Goal: Check status: Check status

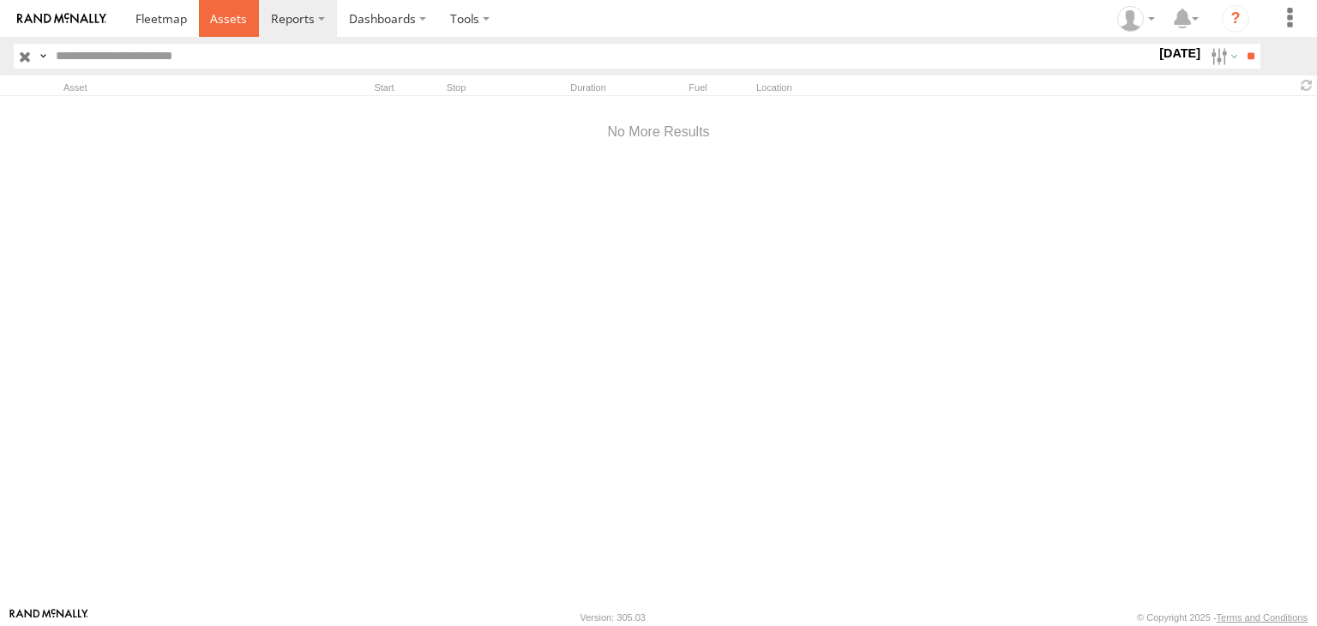
click at [225, 23] on span at bounding box center [228, 18] width 37 height 16
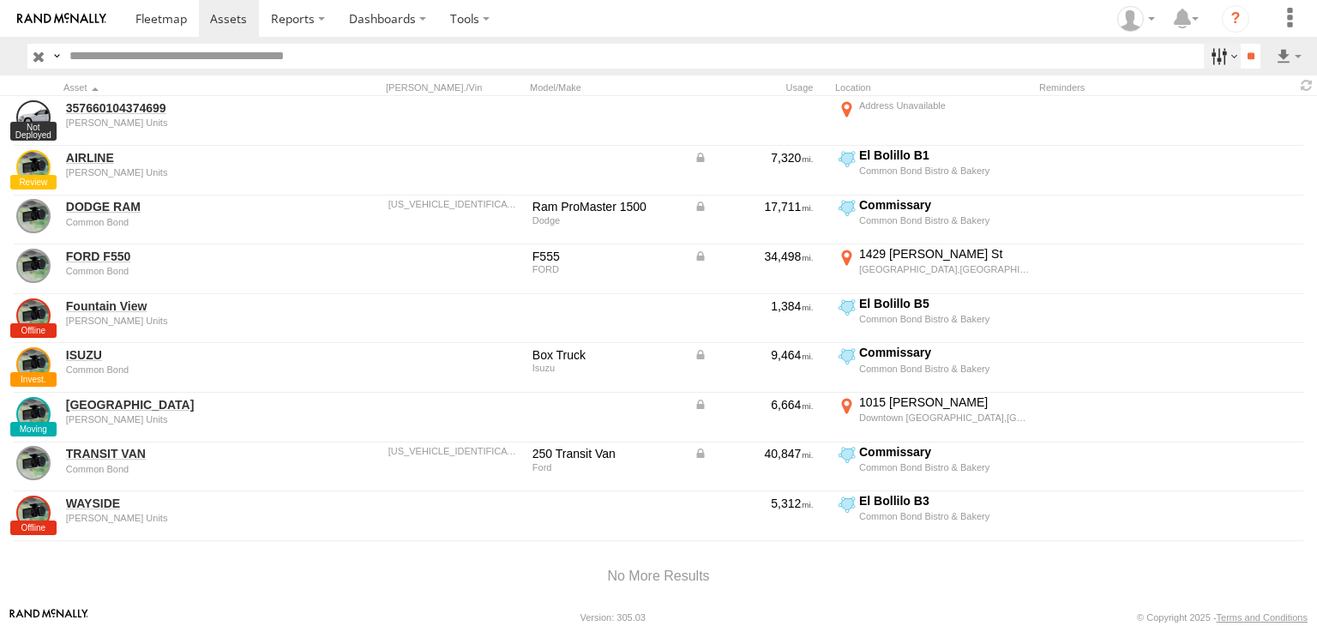
click at [1203, 53] on label at bounding box center [1221, 56] width 37 height 25
click at [221, 16] on span at bounding box center [228, 18] width 37 height 16
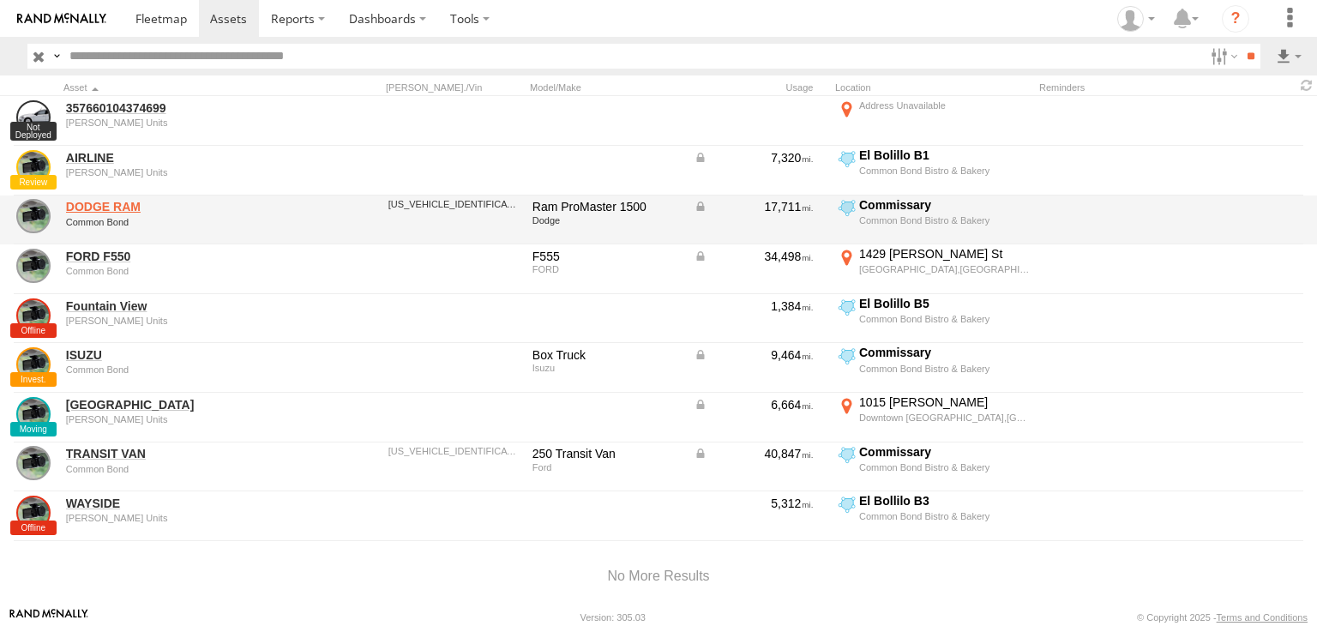
click at [99, 205] on link "DODGE RAM" at bounding box center [183, 206] width 235 height 15
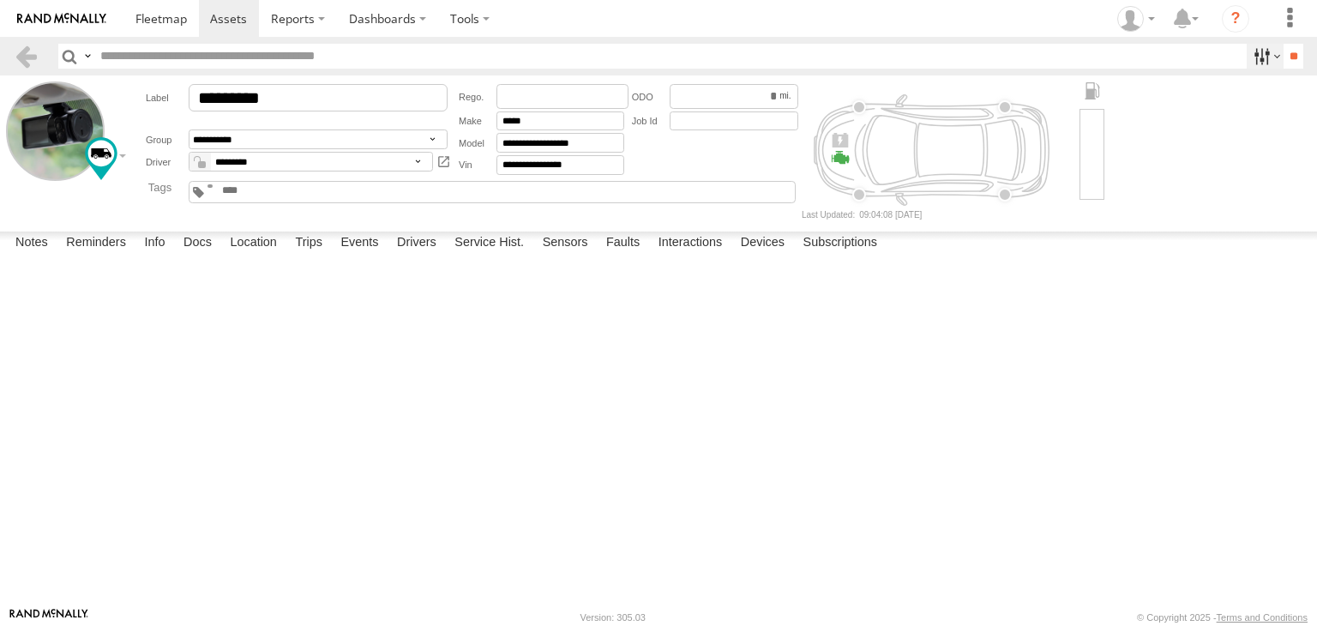
click at [1257, 59] on label at bounding box center [1264, 56] width 37 height 25
click at [1246, 69] on div at bounding box center [1246, 56] width 0 height 25
click at [24, 60] on link at bounding box center [26, 56] width 25 height 25
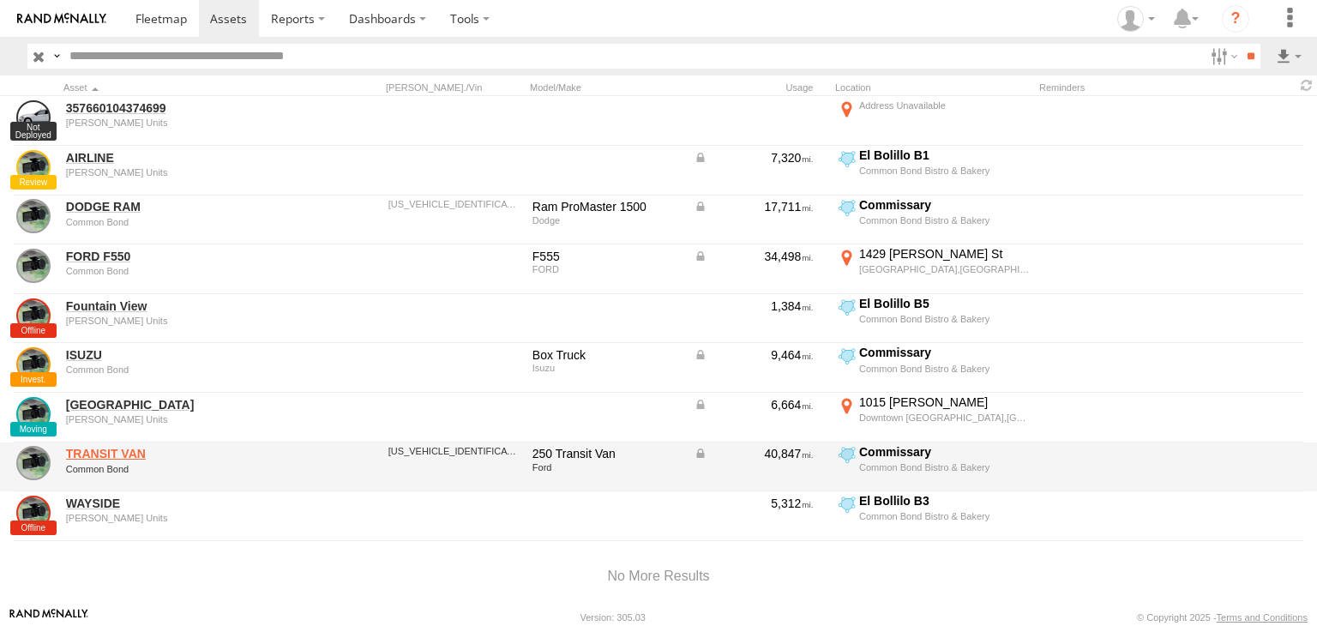
click at [103, 448] on link "TRANSIT VAN" at bounding box center [183, 453] width 235 height 15
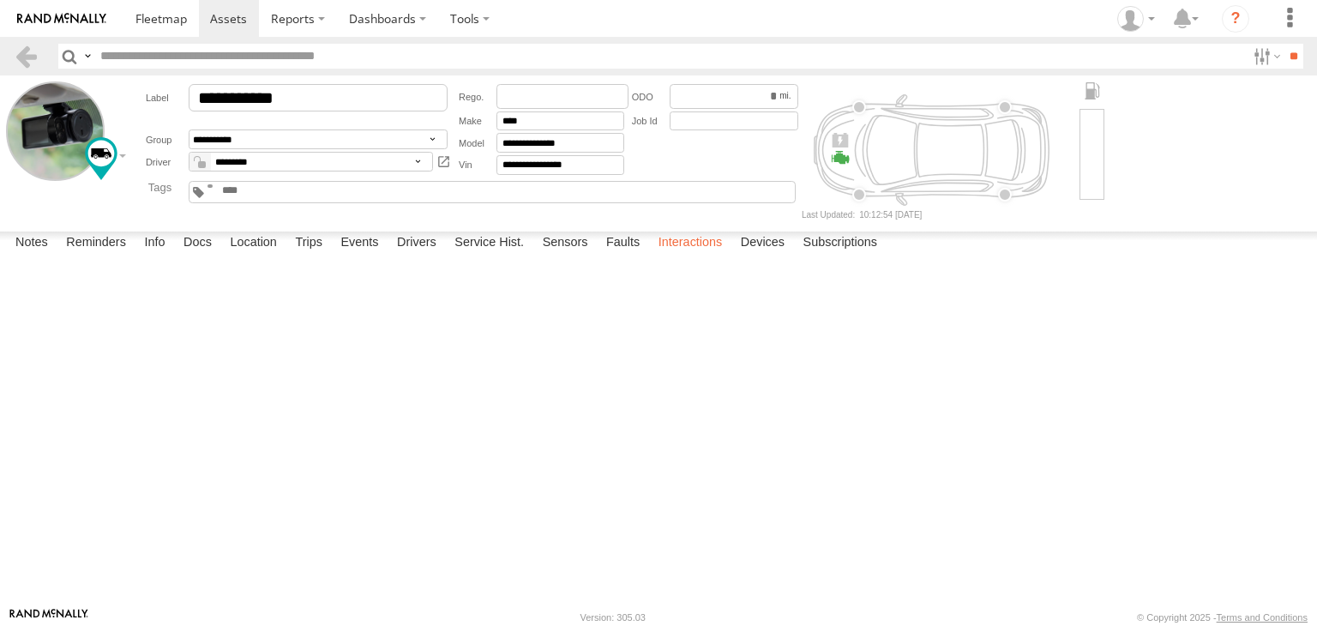
click at [682, 255] on label "Interactions" at bounding box center [690, 243] width 81 height 24
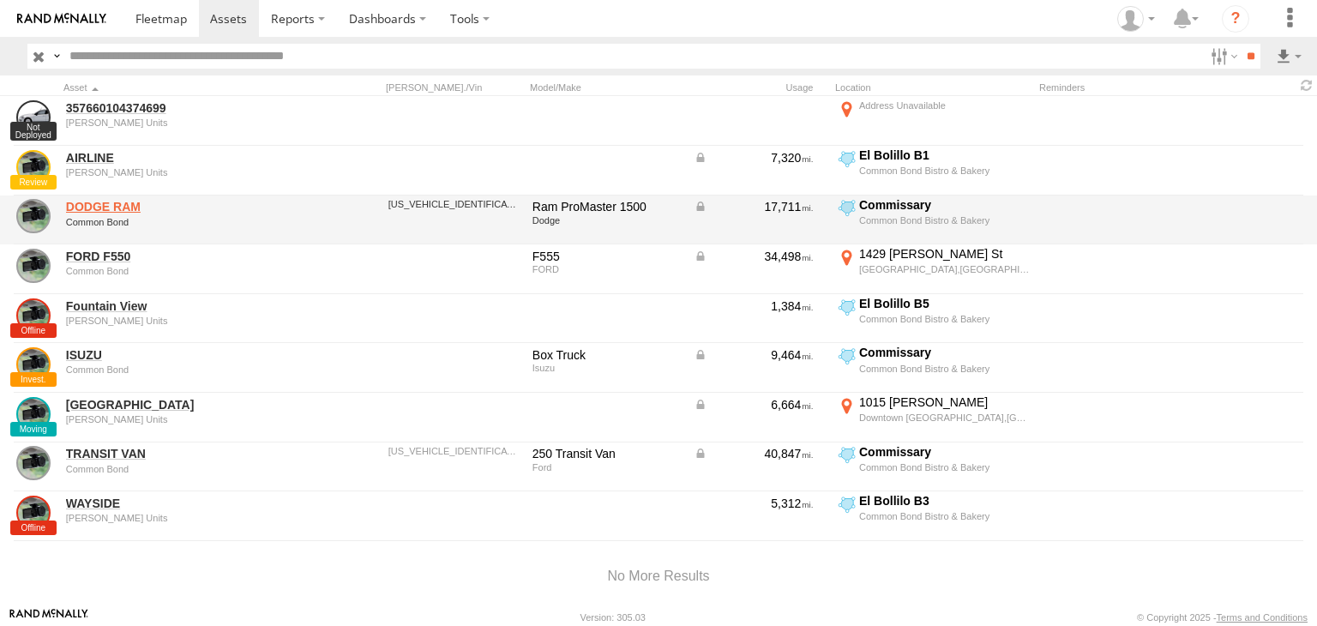
click at [130, 208] on link "DODGE RAM" at bounding box center [183, 206] width 235 height 15
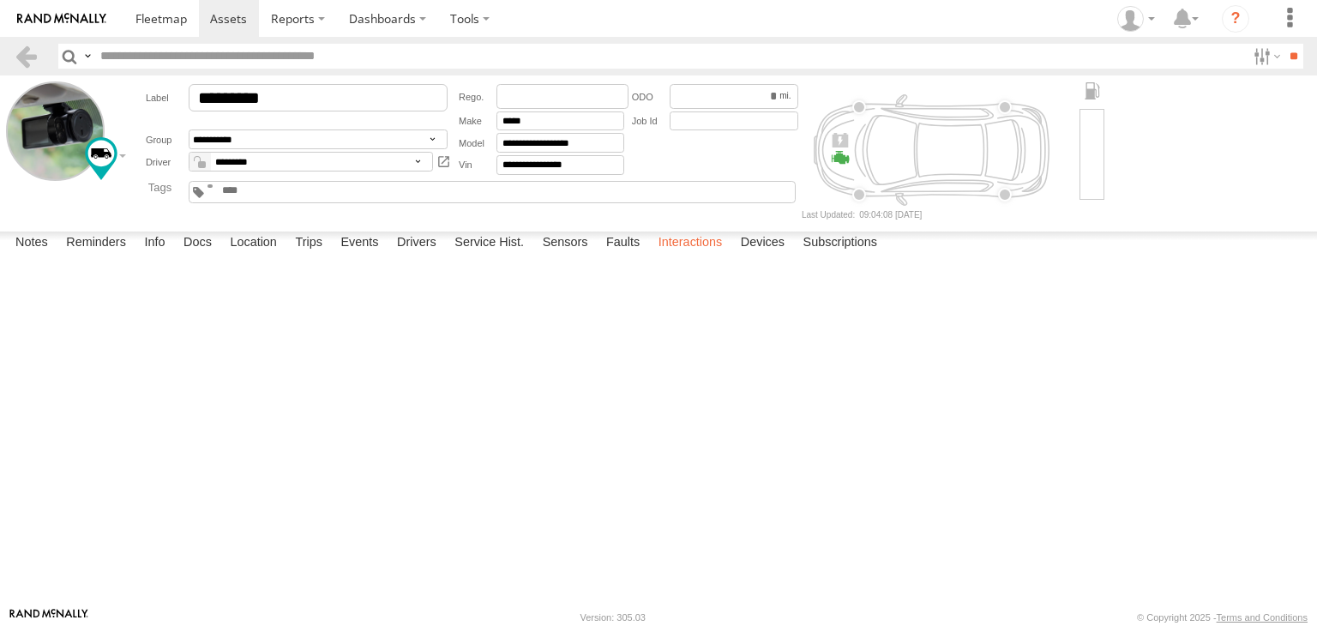
click at [685, 255] on label "Interactions" at bounding box center [690, 243] width 81 height 24
click at [25, 55] on link at bounding box center [26, 56] width 25 height 25
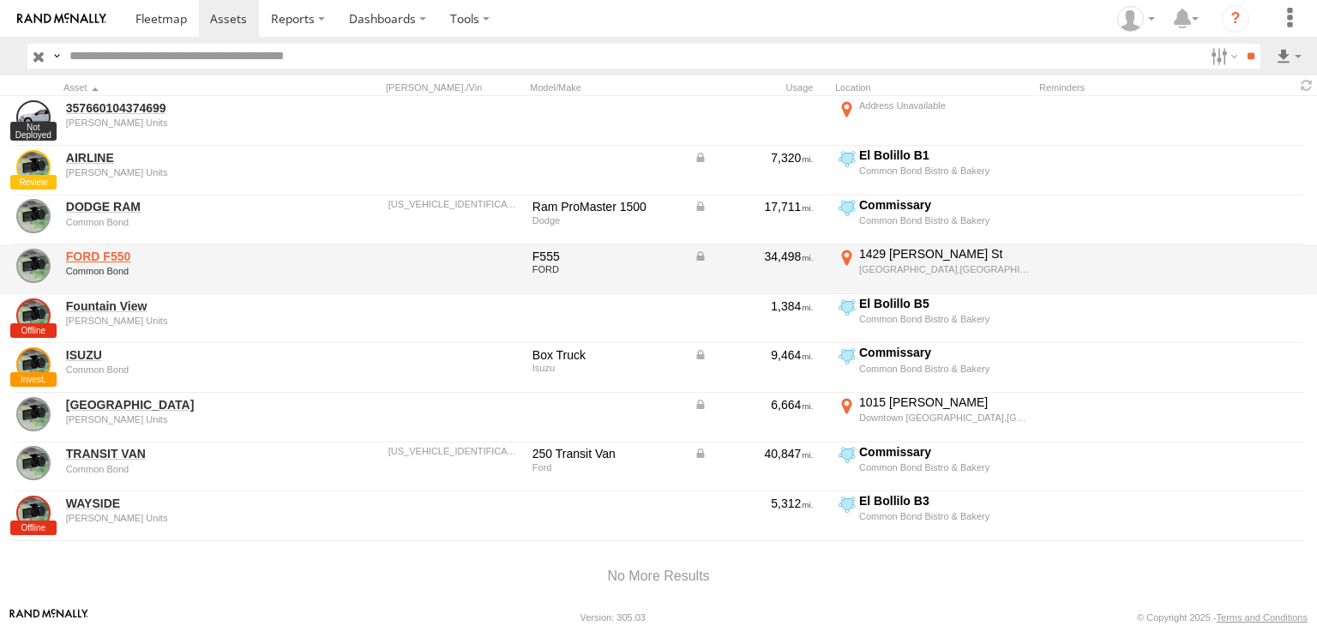
click at [95, 258] on link "FORD F550" at bounding box center [183, 256] width 235 height 15
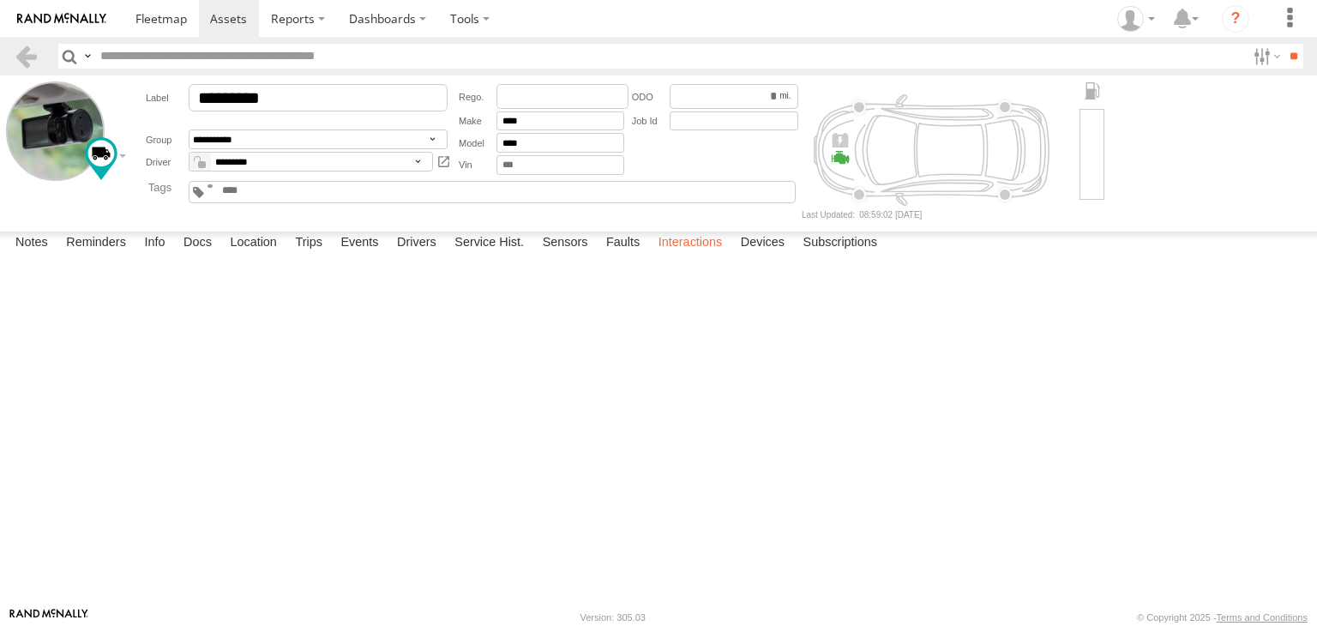
click at [699, 255] on label "Interactions" at bounding box center [690, 243] width 81 height 24
click at [21, 62] on link at bounding box center [26, 56] width 25 height 25
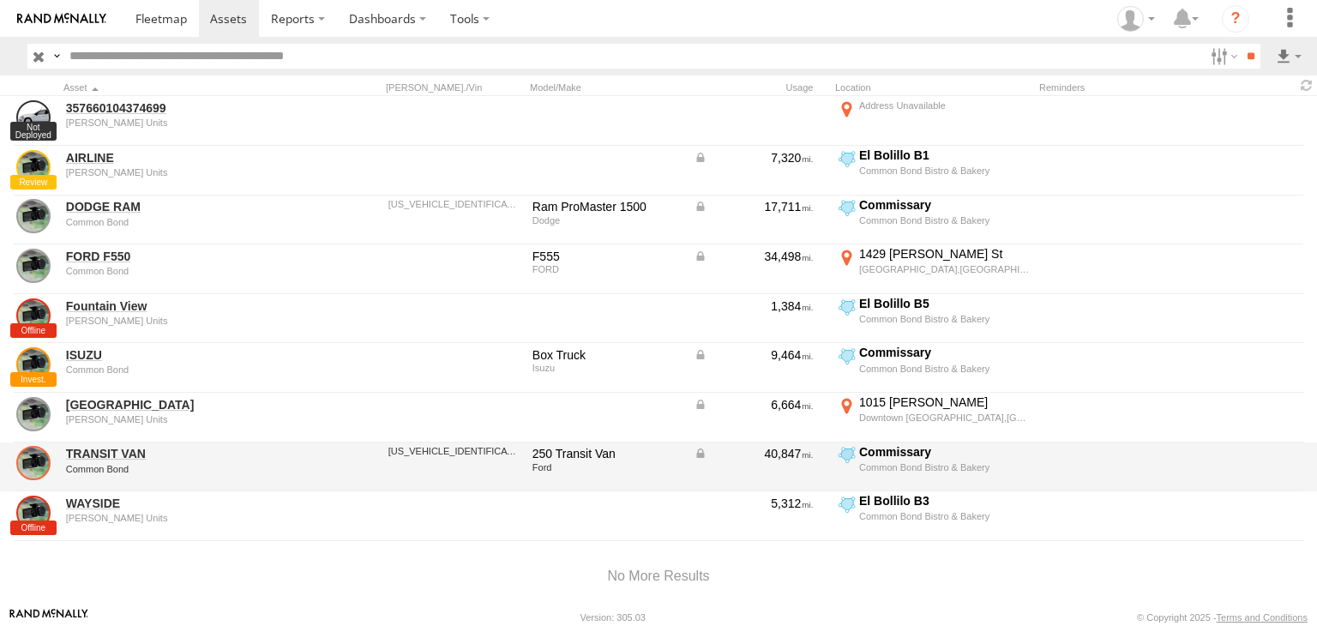
click at [47, 457] on link at bounding box center [33, 463] width 34 height 34
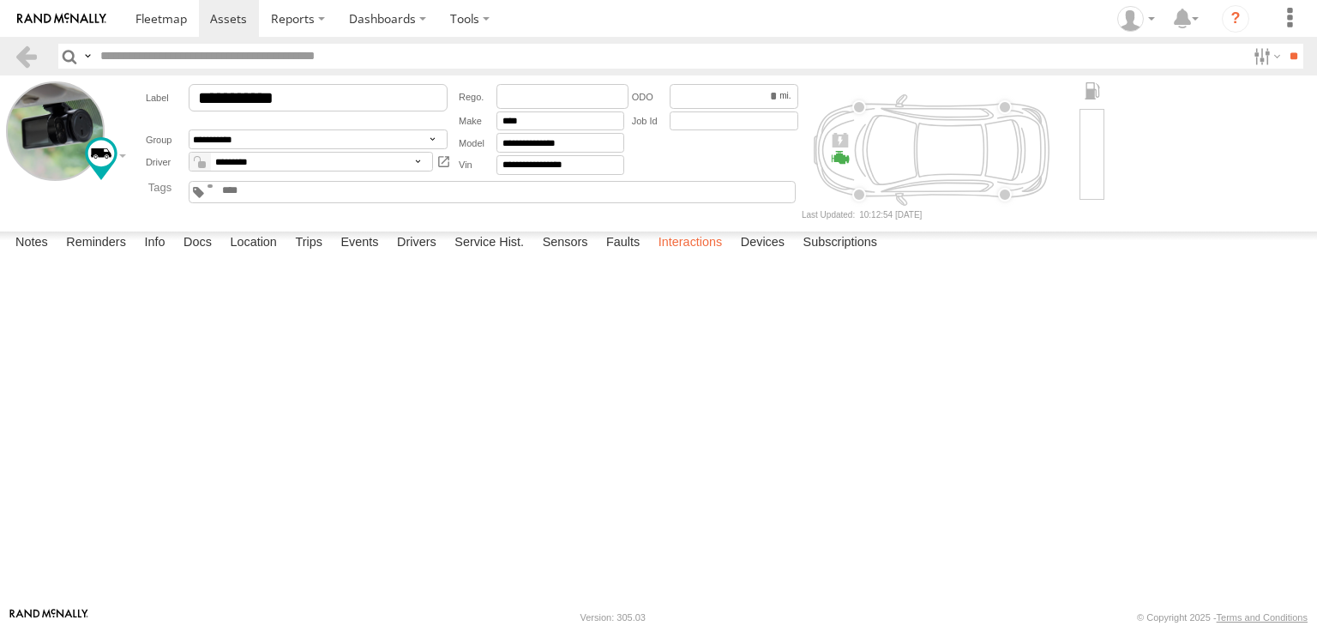
click at [693, 255] on label "Interactions" at bounding box center [690, 243] width 81 height 24
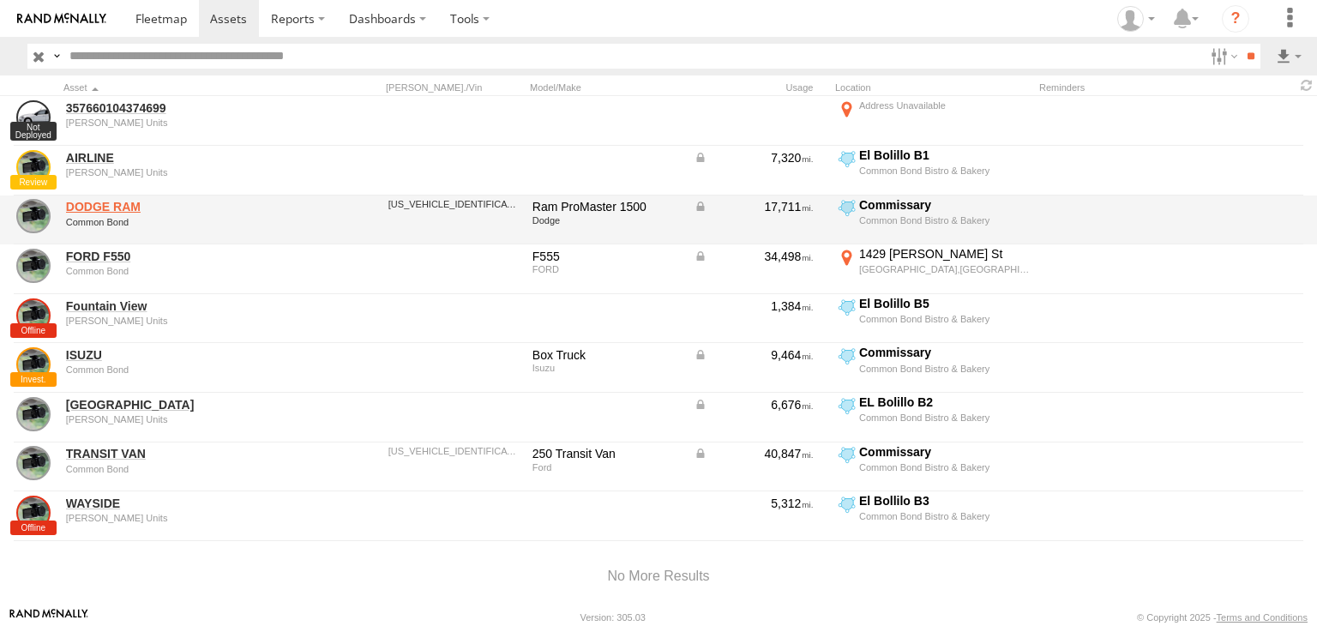
click at [92, 203] on link "DODGE RAM" at bounding box center [183, 206] width 235 height 15
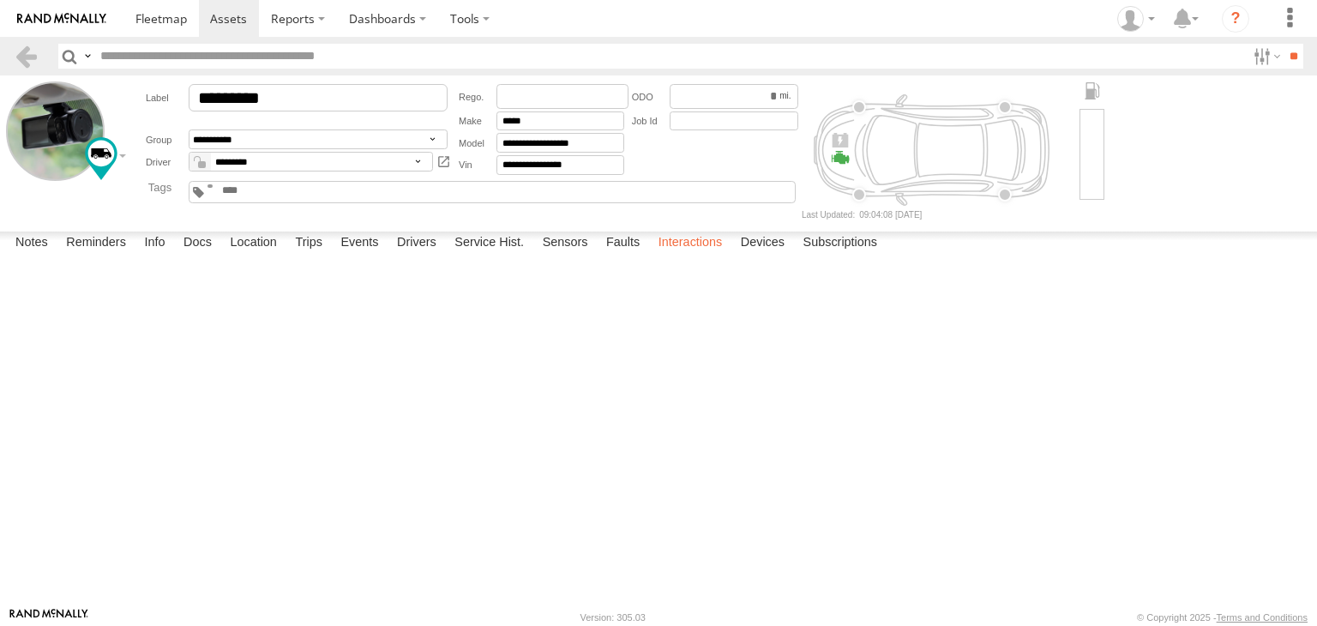
click at [696, 255] on label "Interactions" at bounding box center [690, 243] width 81 height 24
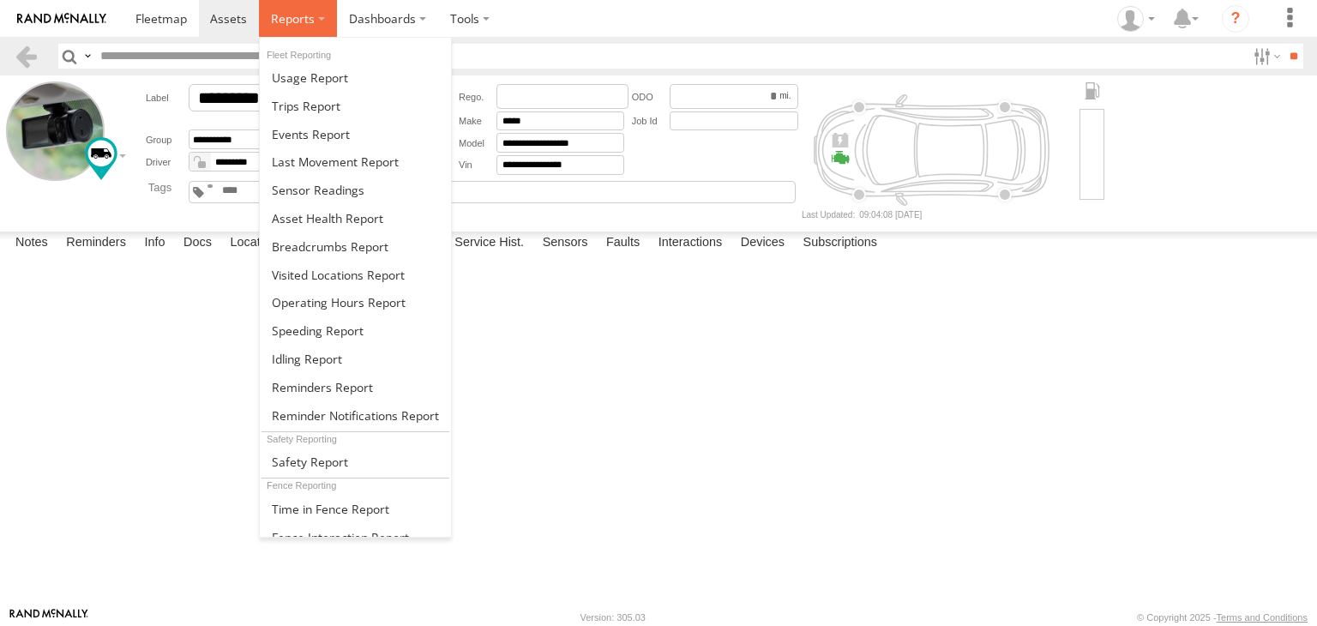
click at [293, 11] on span at bounding box center [293, 18] width 44 height 16
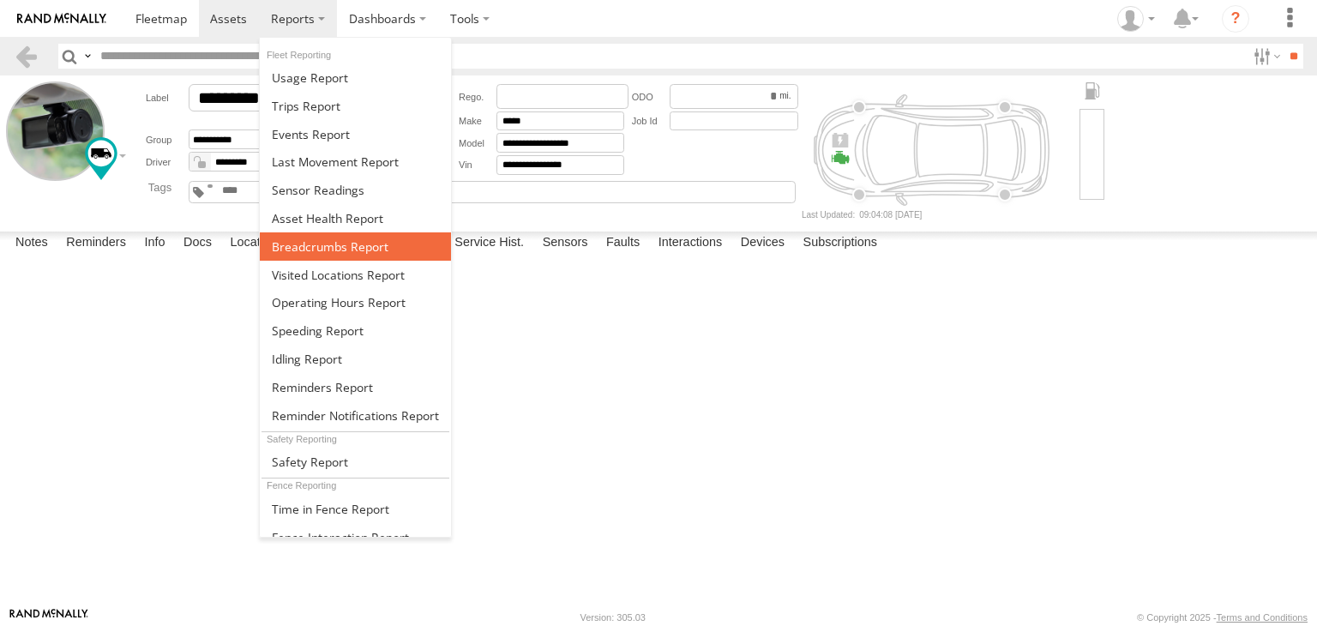
click at [351, 248] on span at bounding box center [330, 246] width 117 height 16
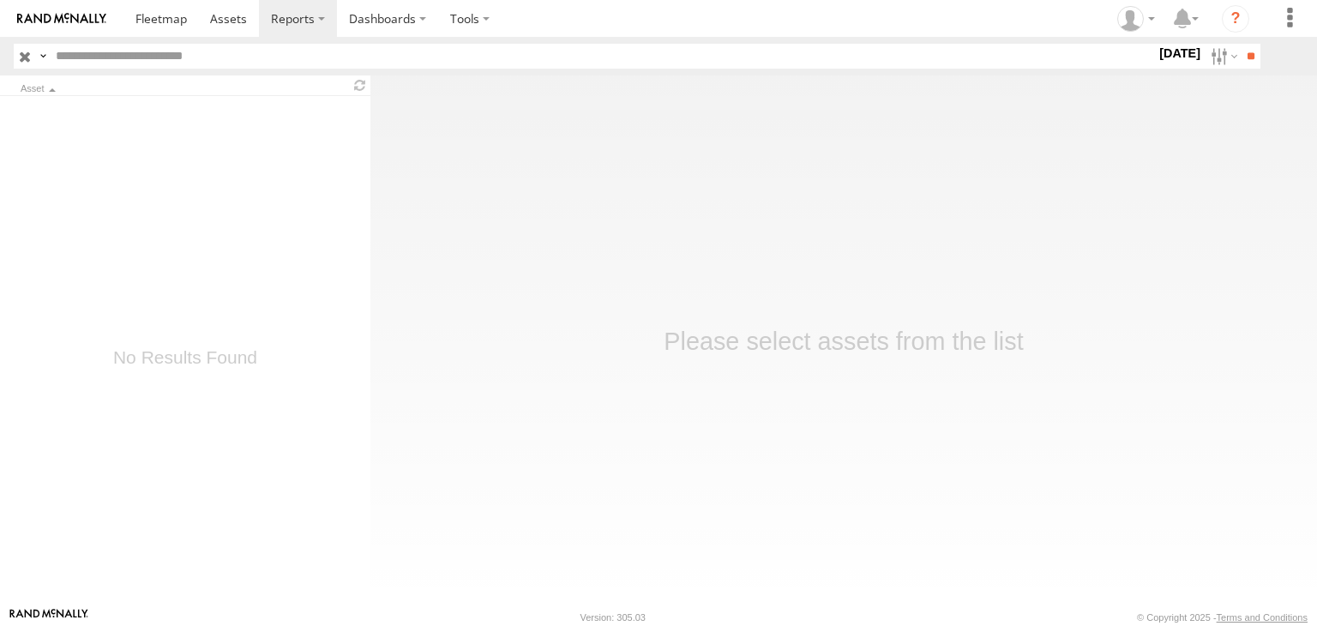
click at [1176, 49] on label "2 Jan 24" at bounding box center [1179, 53] width 48 height 19
click at [0, 0] on span "Today" at bounding box center [0, 0] width 0 height 0
click at [1246, 65] on input "**" at bounding box center [1250, 56] width 20 height 25
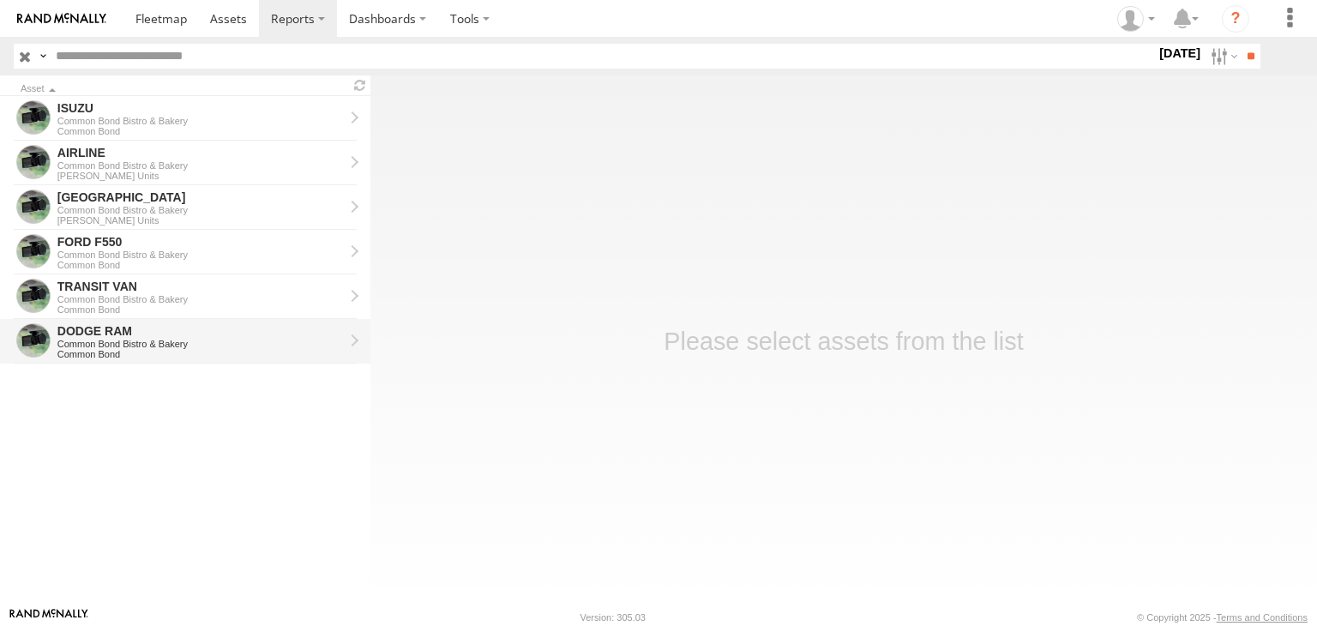
click at [97, 337] on div "DODGE RAM" at bounding box center [200, 330] width 286 height 15
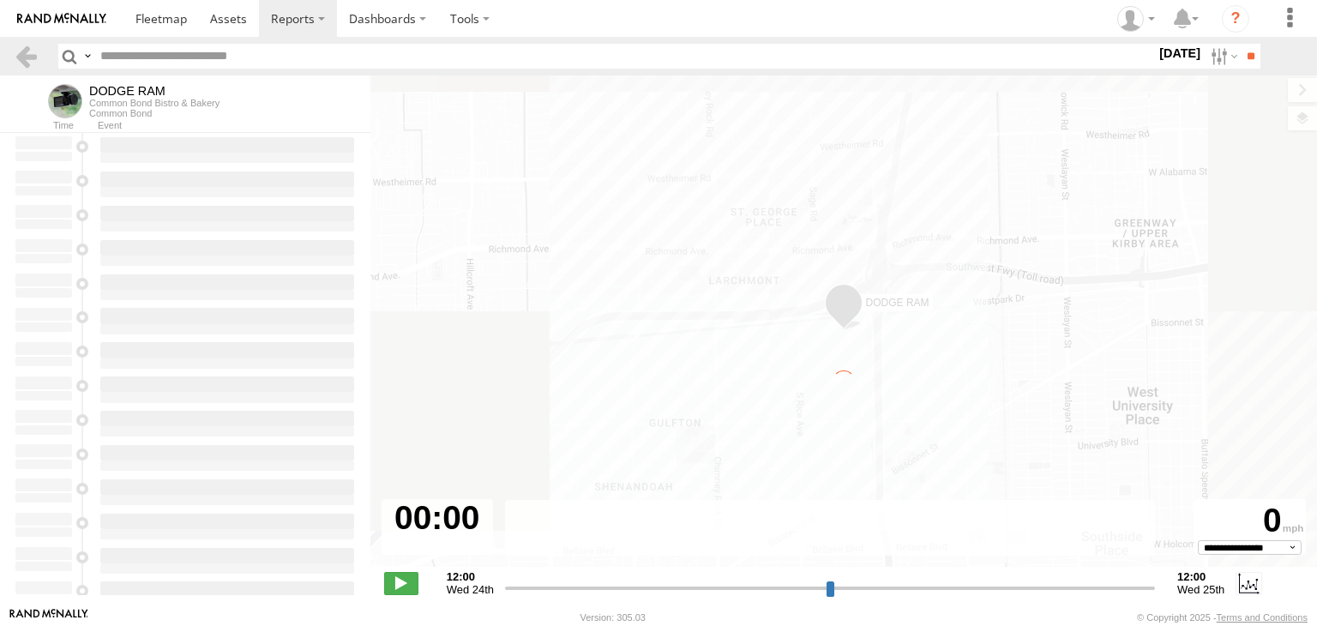
type input "**********"
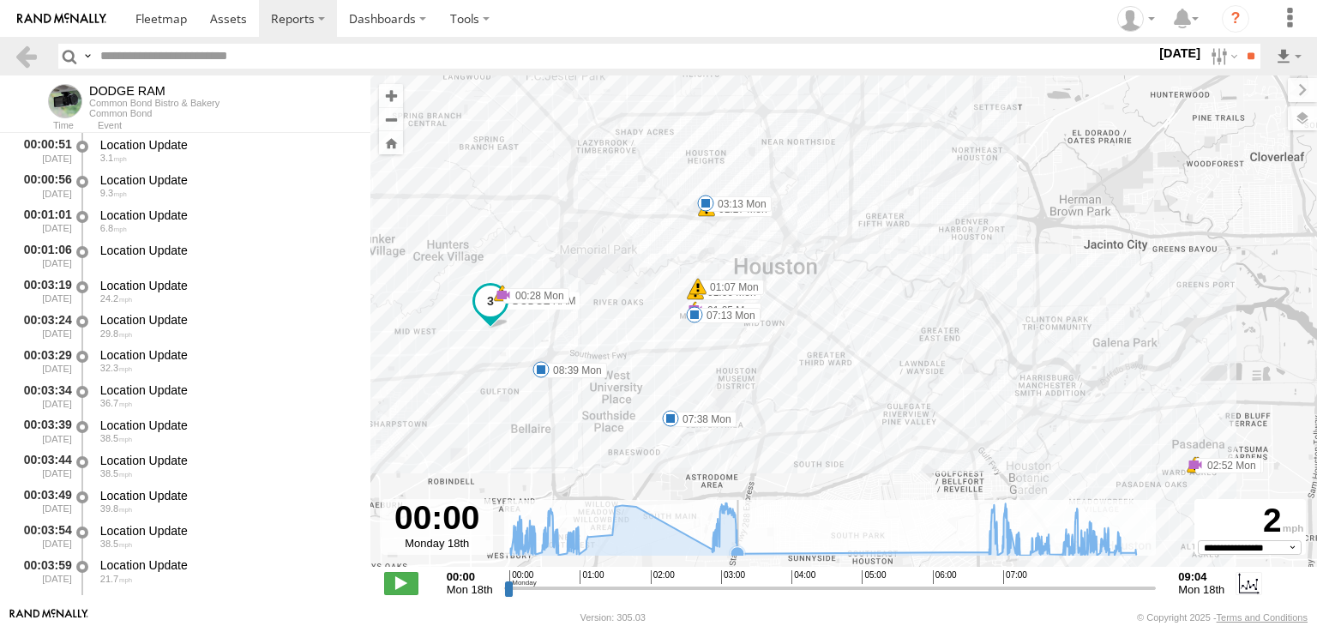
click at [738, 550] on icon at bounding box center [737, 553] width 14 height 14
click at [987, 552] on icon at bounding box center [988, 552] width 14 height 14
click at [863, 548] on icon at bounding box center [822, 528] width 643 height 52
click at [864, 551] on icon at bounding box center [822, 528] width 643 height 52
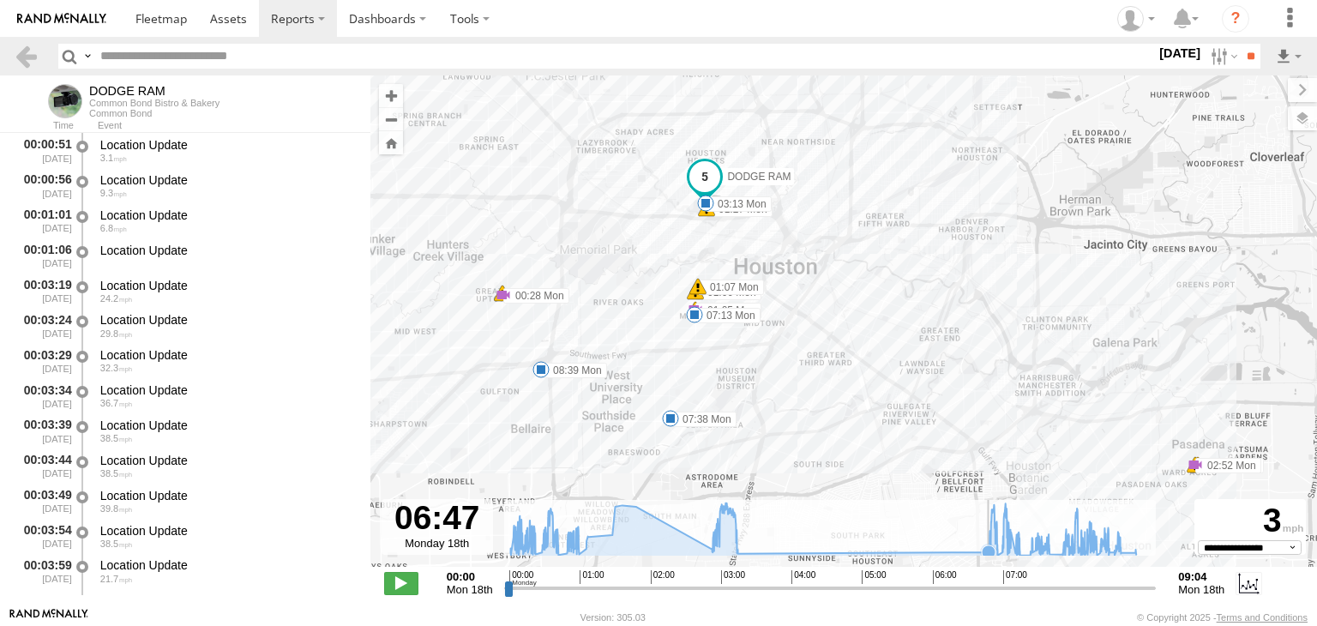
click at [866, 551] on icon at bounding box center [822, 528] width 643 height 52
click at [532, 194] on div "DODGE RAM 00:28 Mon 01:05 Mon 01:05 Mon 01:05 Mon 01:06 Mon 01:07 Mon 01:27 Mon…" at bounding box center [843, 329] width 946 height 509
click at [747, 124] on div "DODGE RAM 00:28 Mon 01:05 Mon 01:05 Mon 01:05 Mon 01:06 Mon 01:07 Mon 01:27 Mon…" at bounding box center [843, 329] width 946 height 509
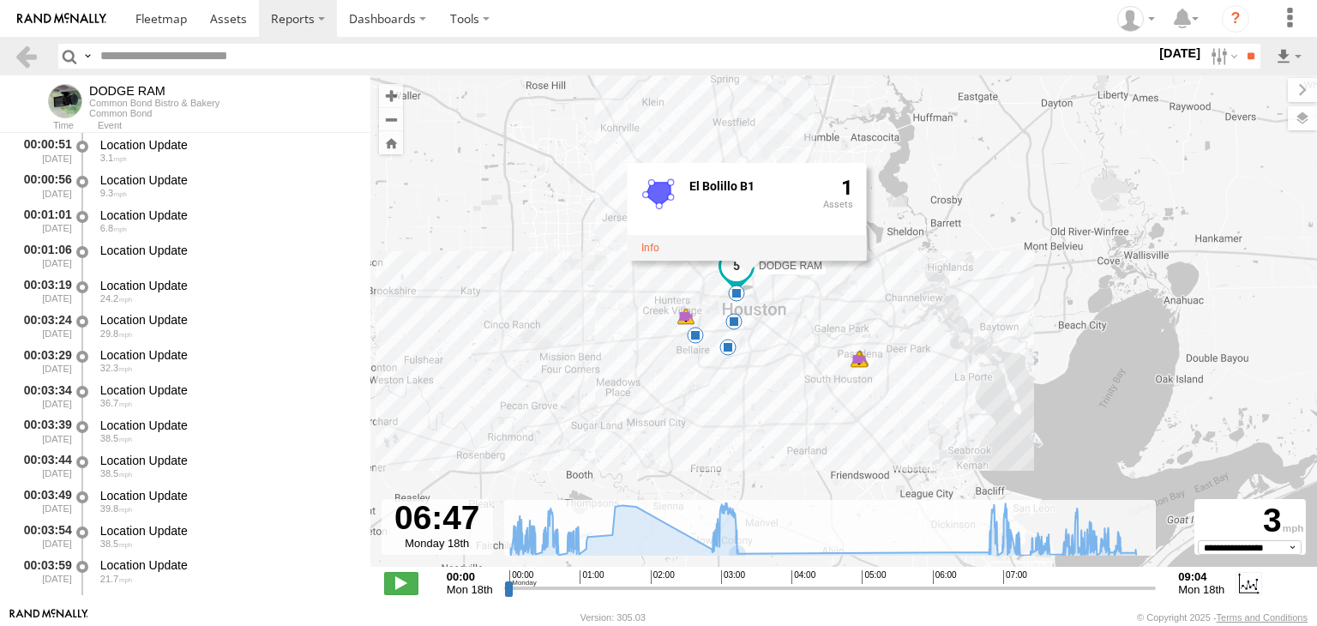
drag, startPoint x: 1113, startPoint y: 340, endPoint x: 1105, endPoint y: 480, distance: 140.0
click at [1105, 480] on div "DODGE RAM 00:28 Mon 01:05 Mon 02:52 Mon 02:52 Mon 02:52 Mon 03:13 Mon 07:13 Mon…" at bounding box center [843, 329] width 946 height 509
click at [1083, 348] on div "DODGE RAM 00:28 Mon 01:05 Mon 02:52 Mon 02:52 Mon 02:52 Mon 03:13 Mon 07:13 Mon…" at bounding box center [843, 329] width 946 height 509
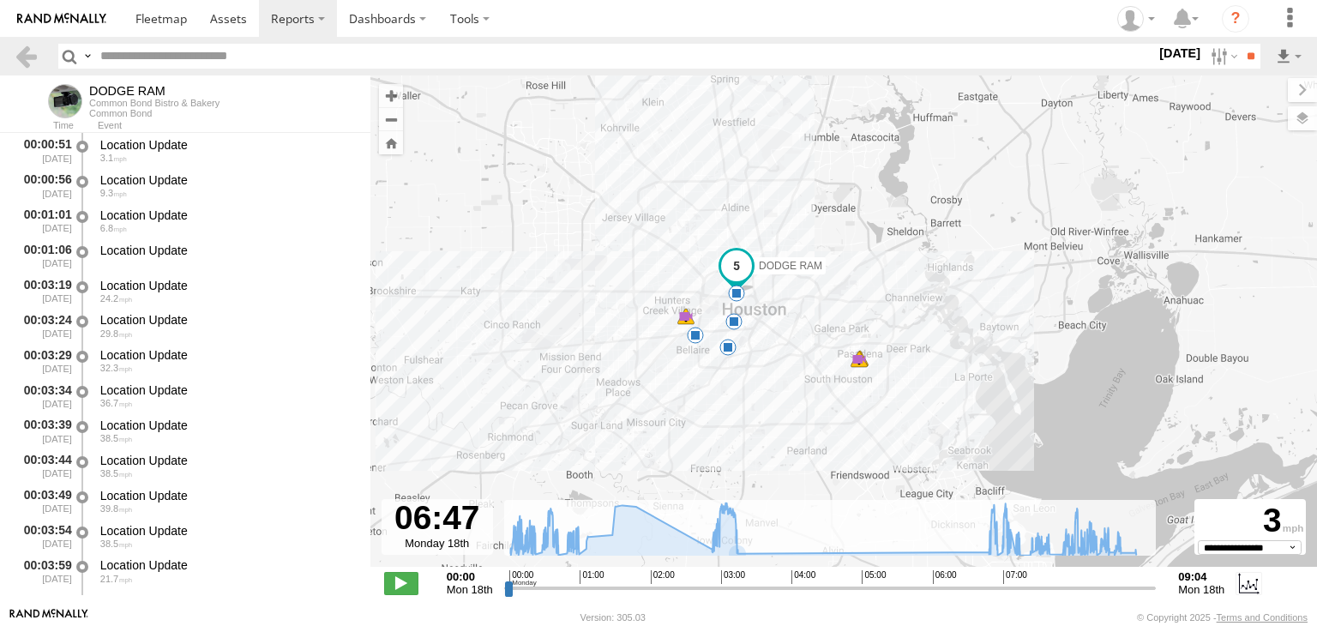
click at [604, 243] on div "DODGE RAM 00:28 Mon 01:05 Mon 02:52 Mon 02:52 Mon 02:52 Mon 03:13 Mon 07:13 Mon…" at bounding box center [843, 329] width 946 height 509
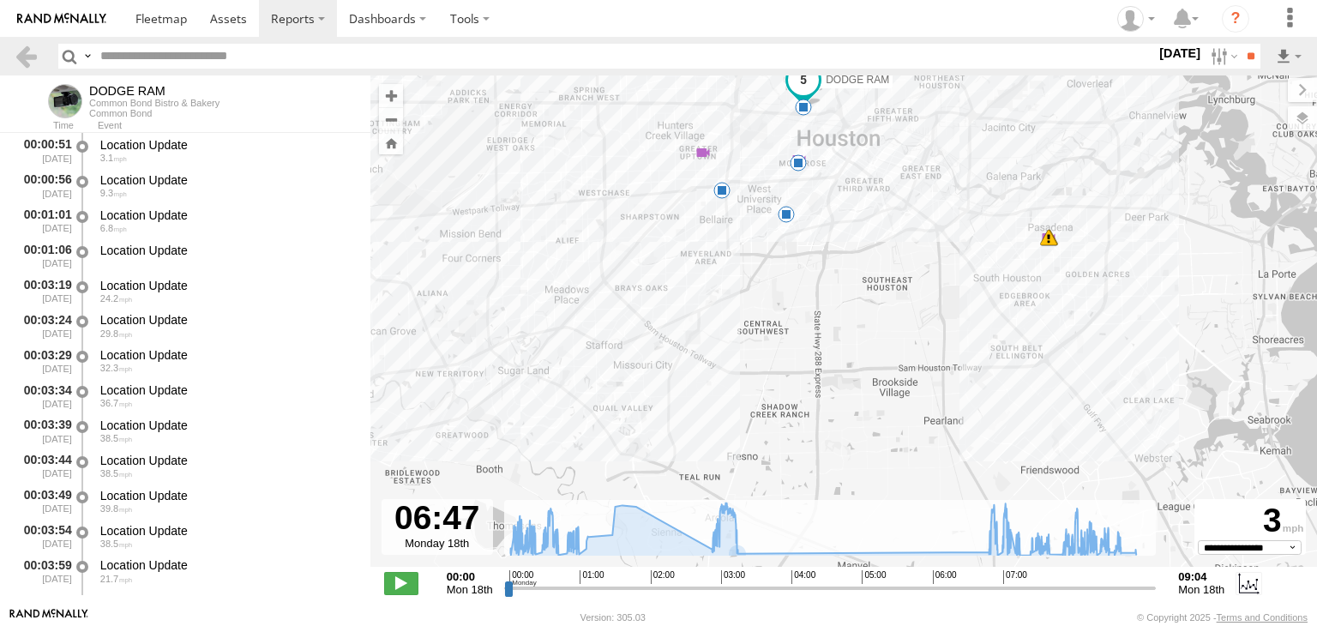
drag, startPoint x: 830, startPoint y: 172, endPoint x: 763, endPoint y: 399, distance: 235.9
click at [763, 401] on div "DODGE RAM 00:28 Mon 01:05 Mon 02:52 Mon 03:13 Mon 07:13 Mon 07:38 Mon 08:39 Mon…" at bounding box center [843, 329] width 946 height 509
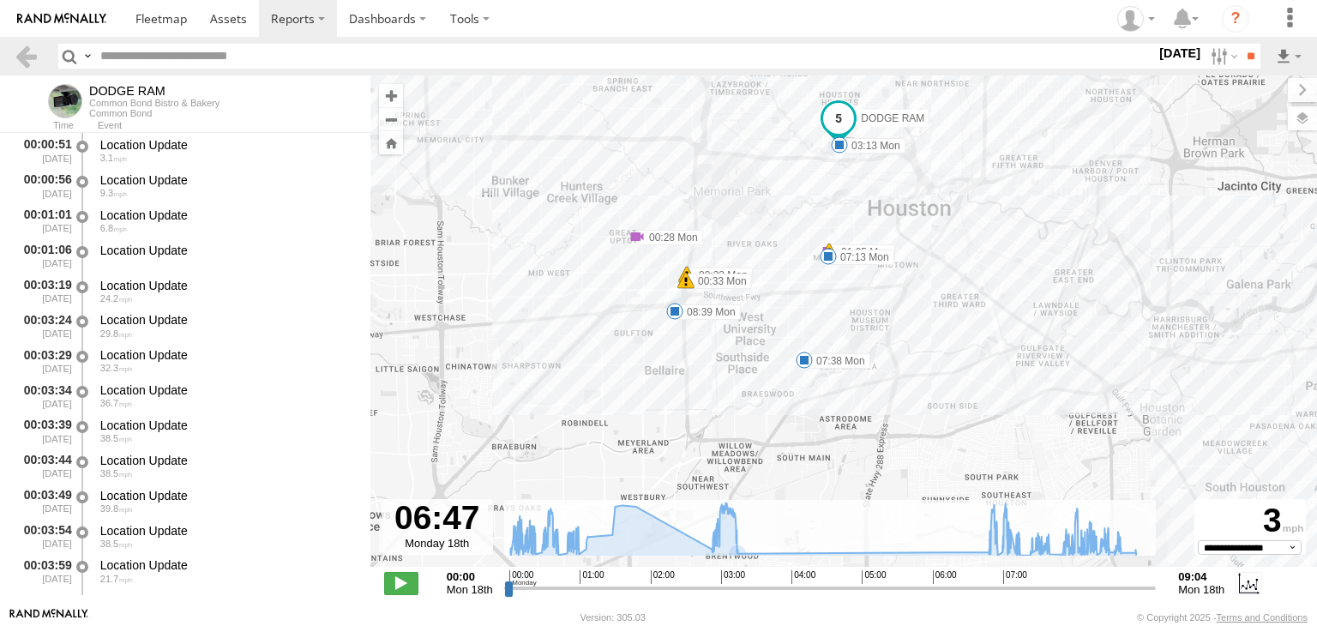
drag, startPoint x: 774, startPoint y: 231, endPoint x: 737, endPoint y: 450, distance: 222.5
click at [737, 450] on div "DODGE RAM 00:28 Mon 01:05 Mon 02:52 Mon 03:13 Mon 07:13 Mon 07:38 Mon 08:39 Mon…" at bounding box center [843, 329] width 946 height 509
click at [635, 234] on span at bounding box center [636, 236] width 17 height 17
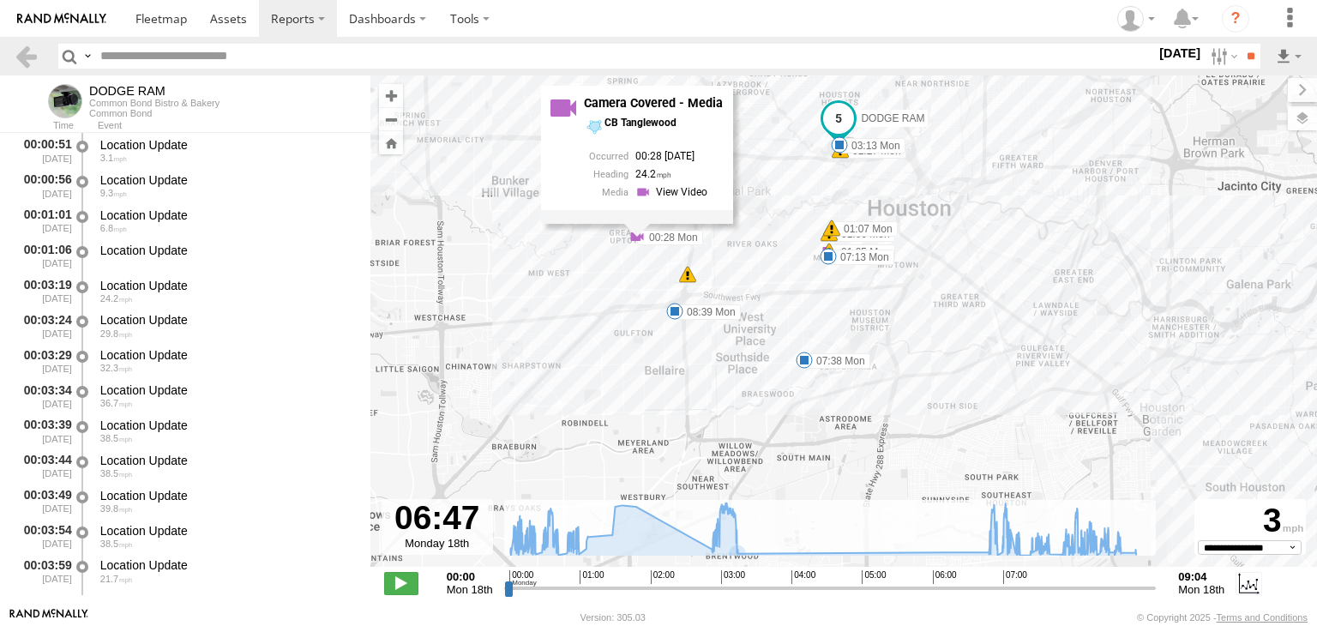
click at [471, 271] on div "DODGE RAM 00:28 Mon 01:05 Mon 02:52 Mon 03:13 Mon 07:13 Mon 07:38 Mon 08:39 Mon…" at bounding box center [843, 329] width 946 height 509
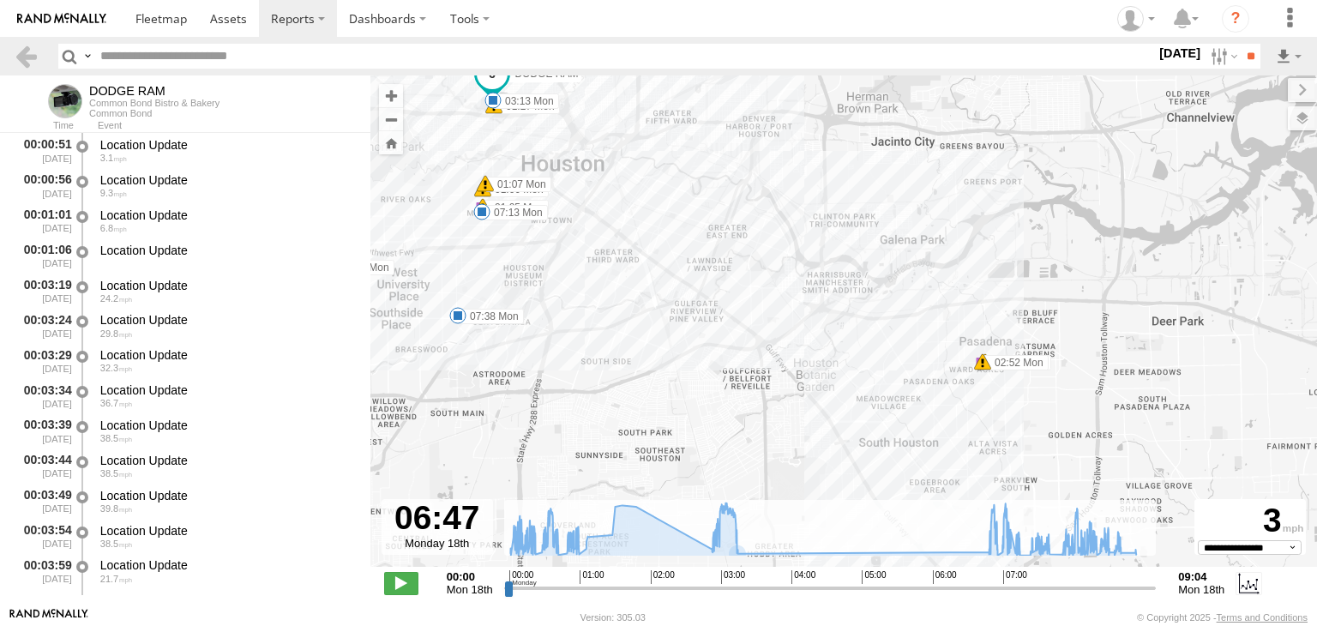
drag, startPoint x: 965, startPoint y: 436, endPoint x: 614, endPoint y: 391, distance: 354.3
click at [614, 391] on div "DODGE RAM 00:28 Mon 01:05 Mon 02:52 Mon 03:13 Mon 07:13 Mon 07:38 Mon 08:39 Mon…" at bounding box center [843, 329] width 946 height 509
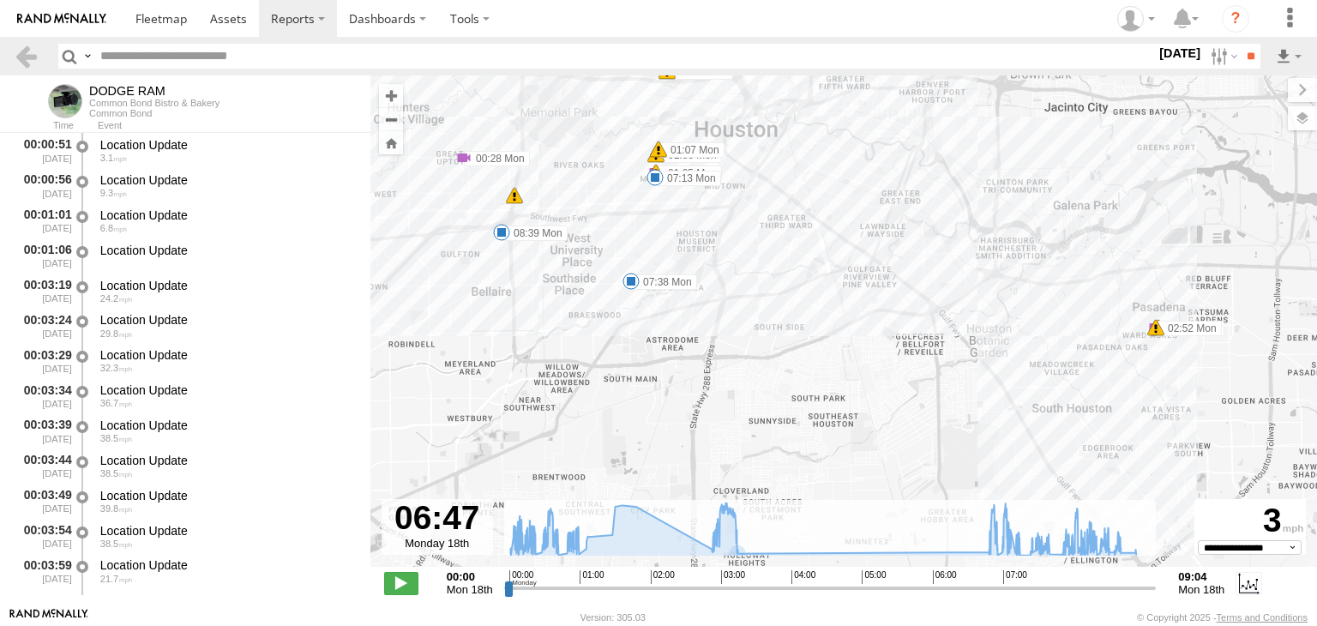
drag, startPoint x: 567, startPoint y: 394, endPoint x: 750, endPoint y: 358, distance: 186.9
click at [750, 358] on div "DODGE RAM 00:28 Mon 01:05 Mon 02:52 Mon 03:13 Mon 07:13 Mon 07:38 Mon 08:39 Mon…" at bounding box center [843, 329] width 946 height 509
